Goal: Task Accomplishment & Management: Complete application form

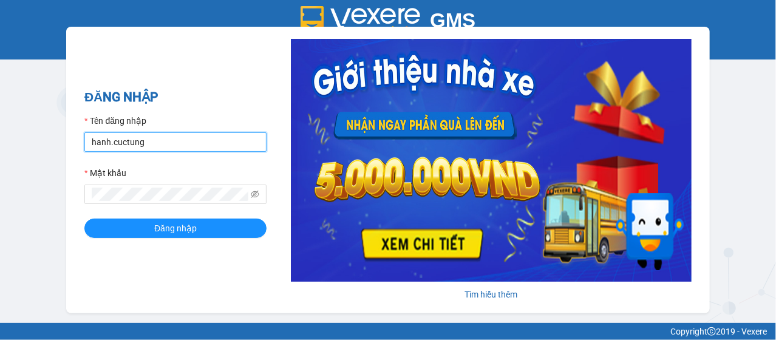
click at [132, 142] on input "hanh.cuctung" at bounding box center [175, 141] width 182 height 19
type input "liem.cuctunglimo"
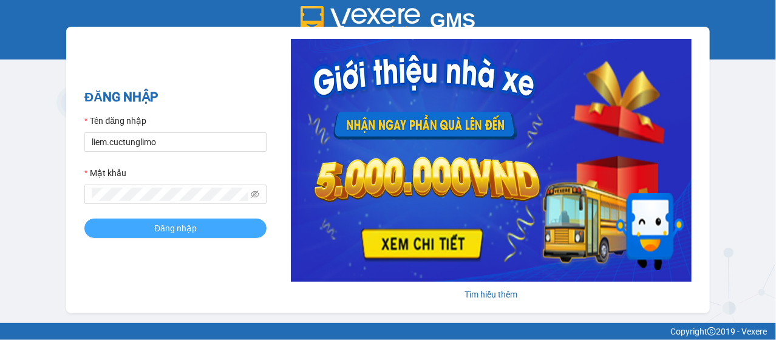
click at [162, 230] on span "Đăng nhập" at bounding box center [175, 228] width 43 height 13
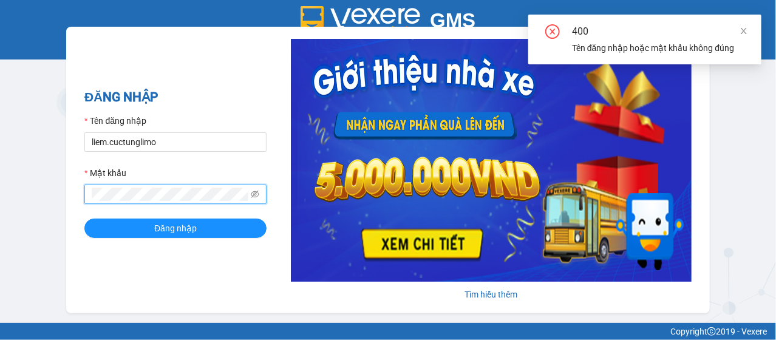
click at [84, 219] on button "Đăng nhập" at bounding box center [175, 228] width 182 height 19
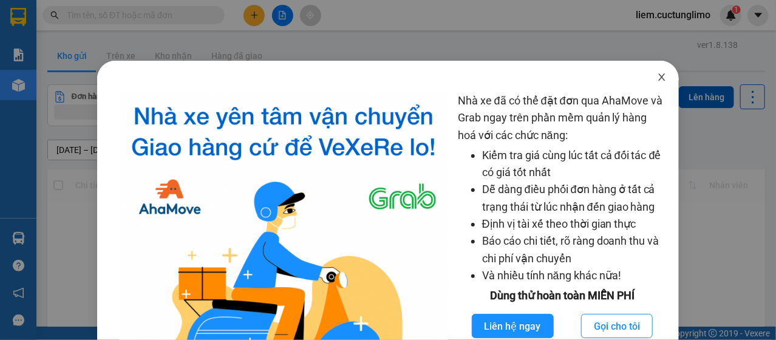
drag, startPoint x: 661, startPoint y: 78, endPoint x: 335, endPoint y: 64, distance: 326.9
click at [660, 78] on span "Close" at bounding box center [662, 78] width 34 height 34
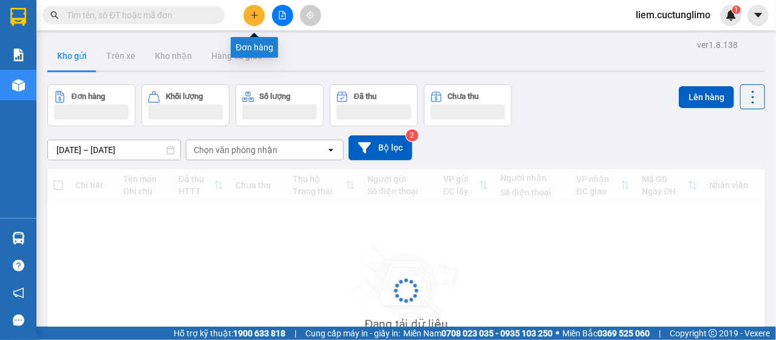
click at [257, 10] on button at bounding box center [253, 15] width 21 height 21
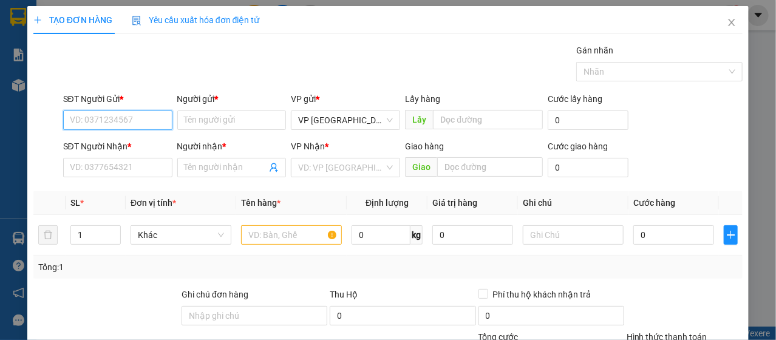
click at [123, 115] on input "SĐT Người Gửi *" at bounding box center [117, 120] width 109 height 19
click at [123, 114] on input "0901" at bounding box center [117, 120] width 109 height 19
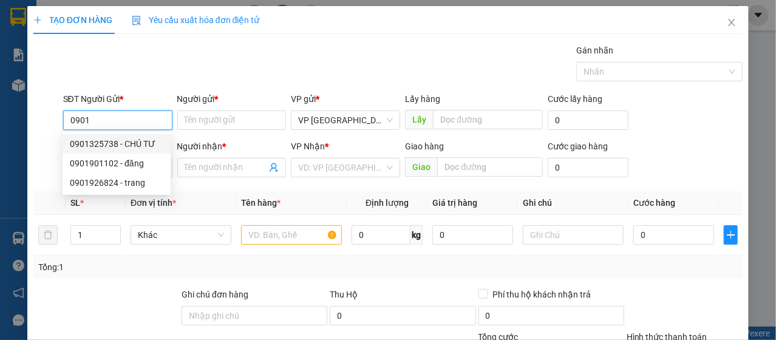
click at [148, 138] on div "0901325738 - CHÚ TƯ" at bounding box center [117, 143] width 94 height 13
type input "0901325738"
type input "CHÚ TƯ"
type input "0783218454"
type input "TÍ ANH"
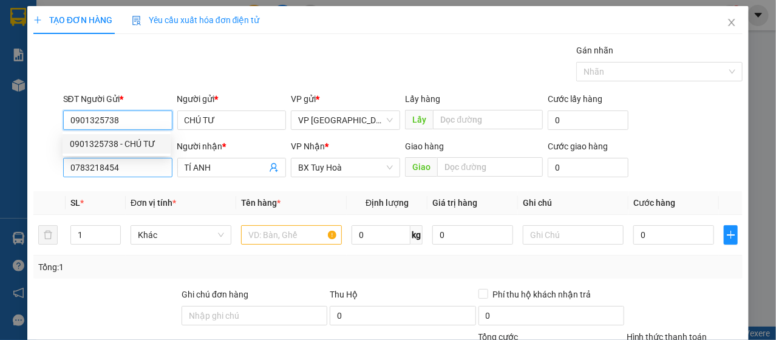
type input "30.000"
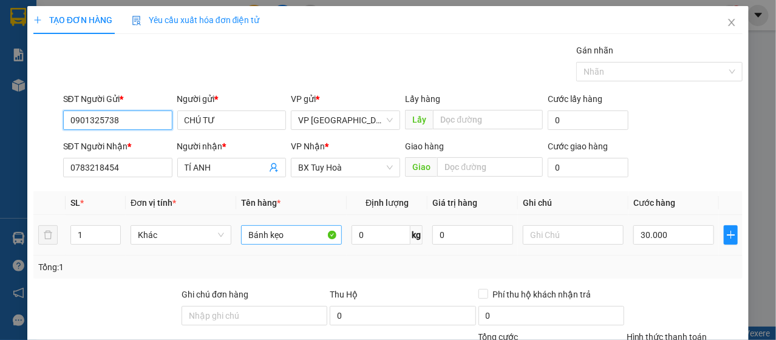
type input "0901325738"
click at [296, 234] on input "Bánh kẹo" at bounding box center [291, 234] width 101 height 19
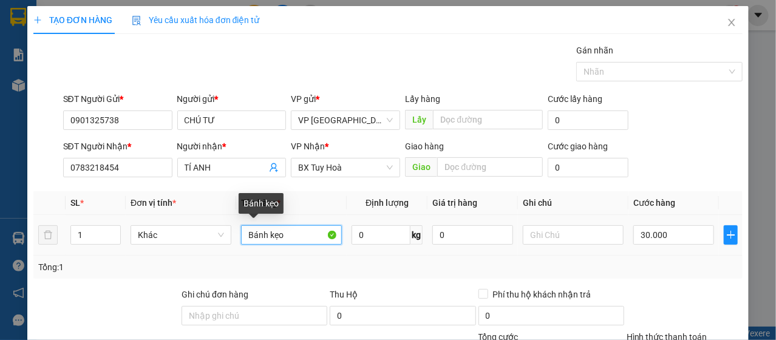
click at [296, 234] on input "Bánh kẹo" at bounding box center [291, 234] width 101 height 19
type input "H"
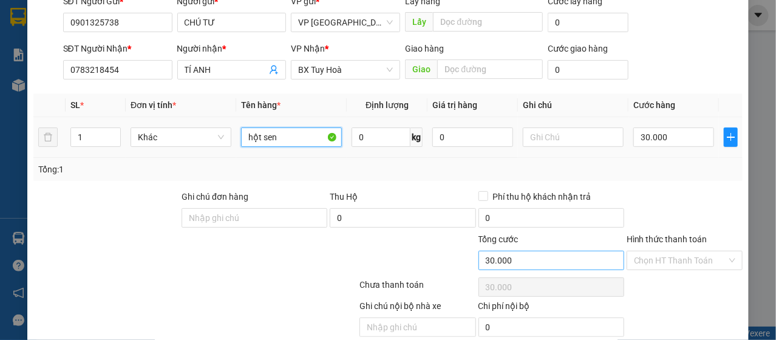
scroll to position [146, 0]
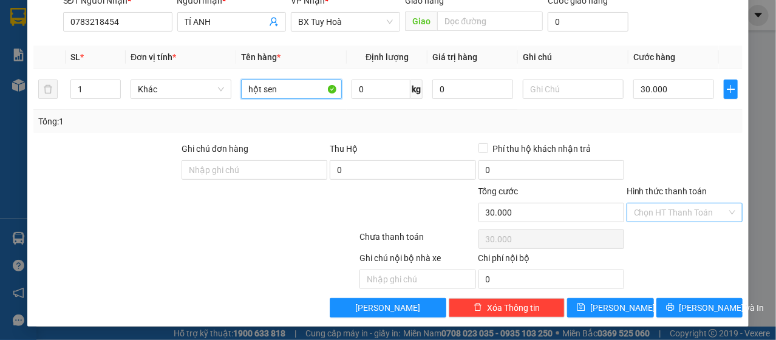
type input "hột sen"
click at [655, 211] on input "Hình thức thanh toán" at bounding box center [680, 212] width 93 height 18
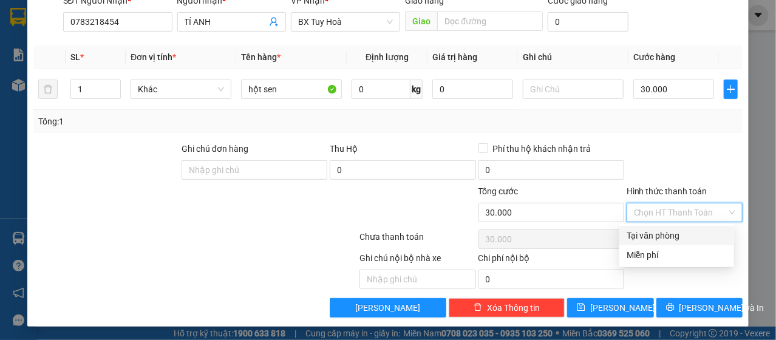
click at [652, 238] on div "Tại văn phòng" at bounding box center [677, 235] width 100 height 13
type input "0"
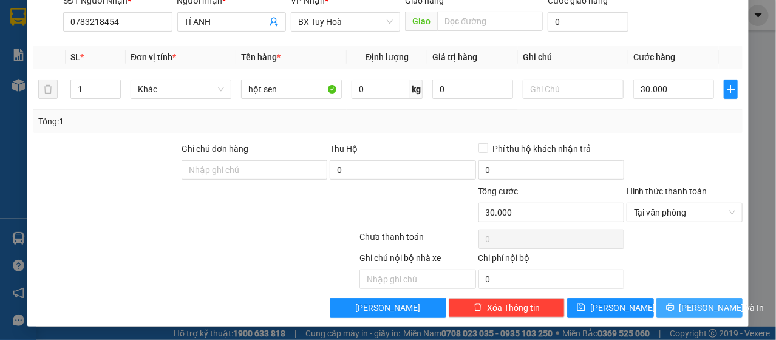
click at [682, 307] on span "[PERSON_NAME] và In" at bounding box center [721, 307] width 85 height 13
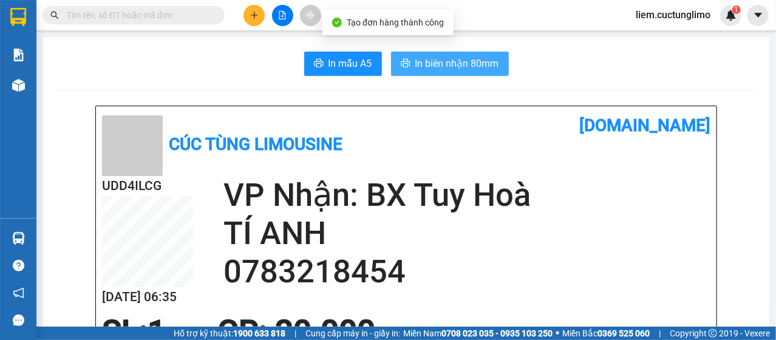
click at [422, 64] on span "In biên nhận 80mm" at bounding box center [457, 63] width 84 height 15
